Goal: Task Accomplishment & Management: Use online tool/utility

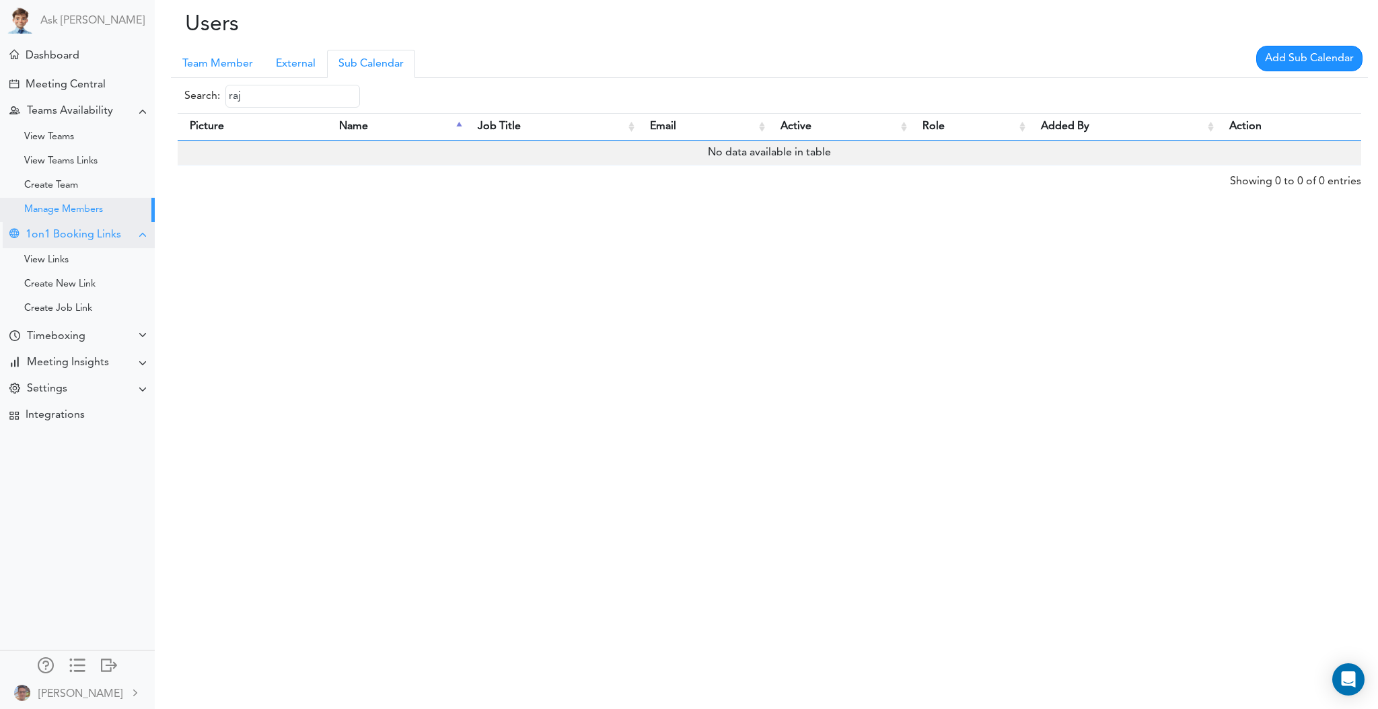
click at [86, 244] on div "1on1 Booking Links" at bounding box center [79, 235] width 152 height 26
click at [85, 246] on div "1on1 Booking Links" at bounding box center [79, 235] width 152 height 26
click at [90, 260] on div "View Links" at bounding box center [77, 260] width 155 height 24
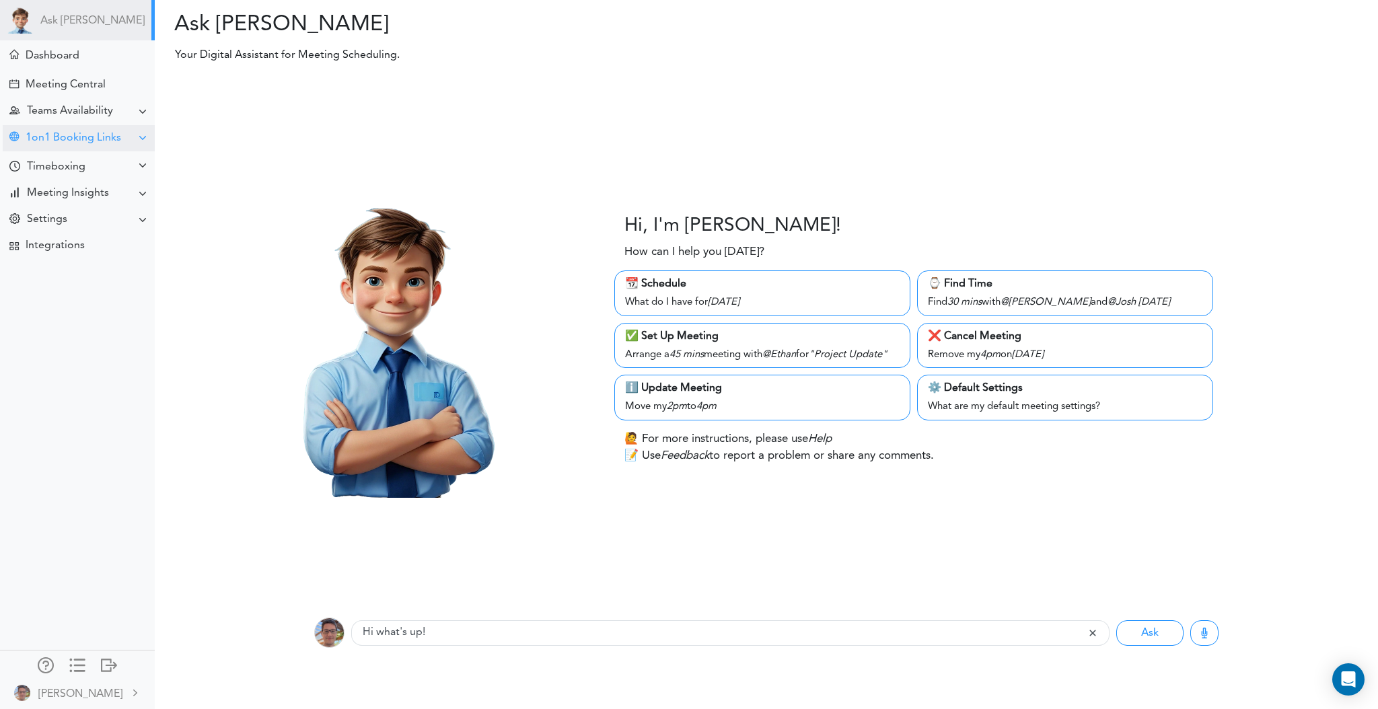
click at [118, 141] on div "1on1 Booking Links" at bounding box center [74, 138] width 96 height 13
click at [78, 160] on div "View Links" at bounding box center [77, 163] width 155 height 24
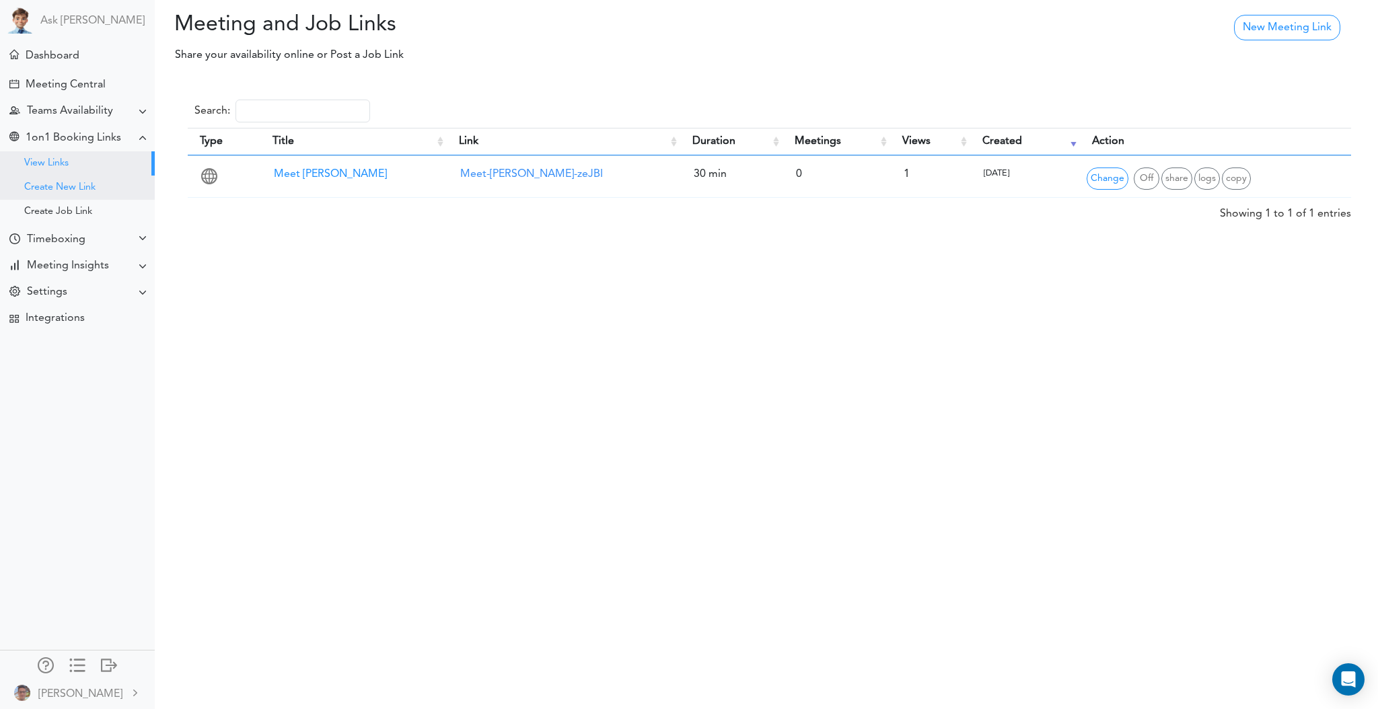
click at [79, 188] on div "Create New Link" at bounding box center [59, 187] width 71 height 7
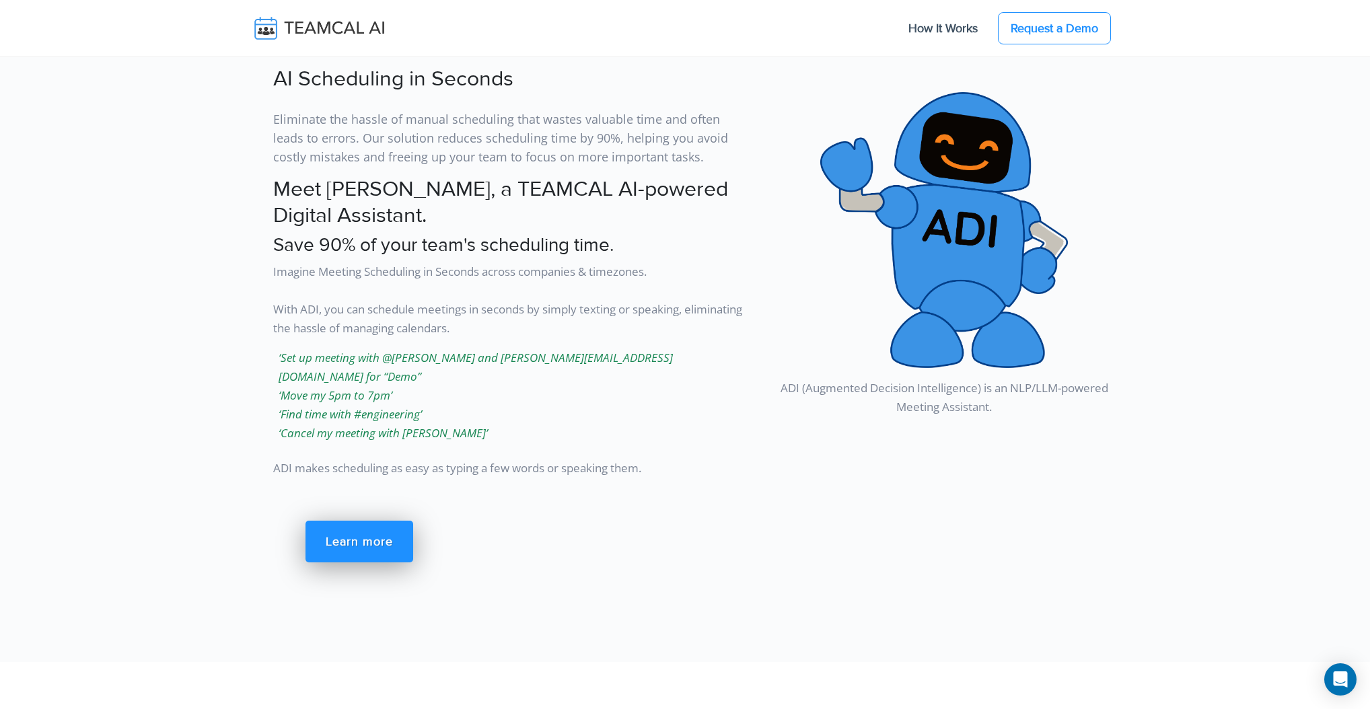
scroll to position [1648, 0]
